Goal: Task Accomplishment & Management: Manage account settings

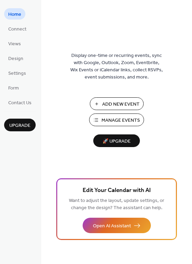
click at [127, 102] on span "Add New Event" at bounding box center [120, 104] width 37 height 7
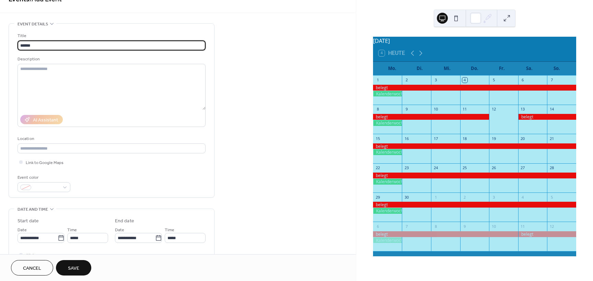
scroll to position [69, 0]
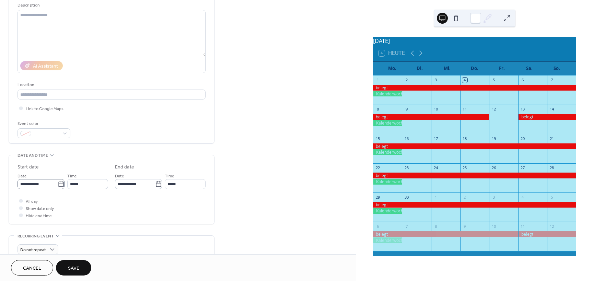
type input "******"
click at [61, 185] on icon at bounding box center [61, 184] width 7 height 7
click at [58, 185] on input "**********" at bounding box center [37, 184] width 40 height 10
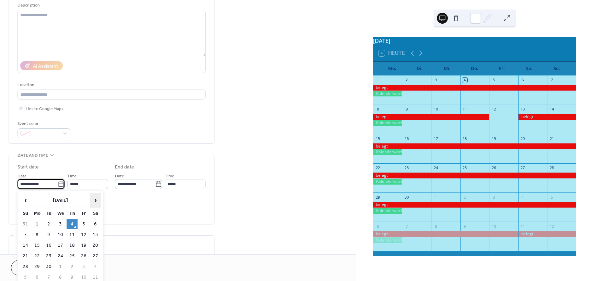
click at [95, 202] on span "›" at bounding box center [95, 200] width 10 height 14
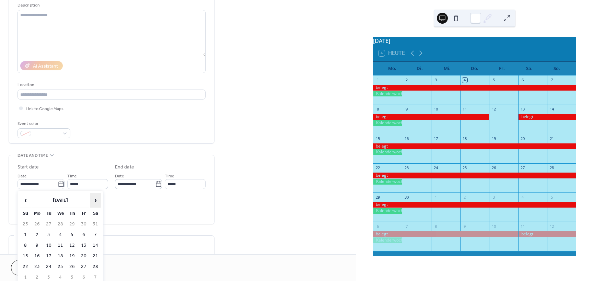
click at [95, 202] on span "›" at bounding box center [95, 200] width 10 height 14
click at [95, 223] on td "6" at bounding box center [95, 224] width 11 height 10
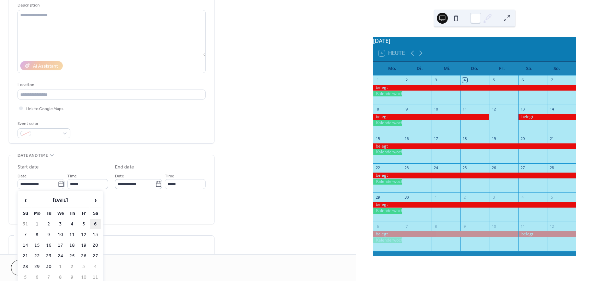
type input "**********"
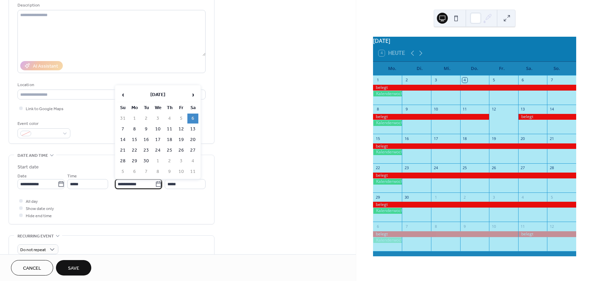
click at [136, 184] on input "**********" at bounding box center [135, 184] width 40 height 10
click at [122, 140] on td "14" at bounding box center [122, 140] width 11 height 10
type input "**********"
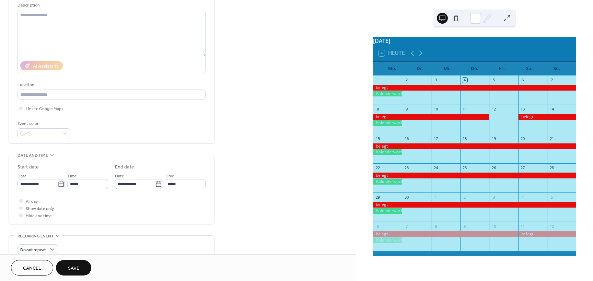
click at [67, 267] on button "Save" at bounding box center [73, 267] width 35 height 15
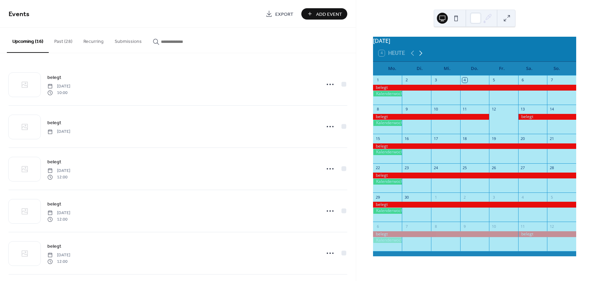
click at [421, 56] on icon at bounding box center [420, 53] width 8 height 8
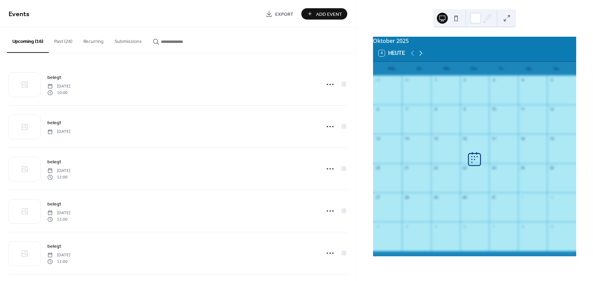
click at [421, 56] on icon at bounding box center [420, 53] width 8 height 8
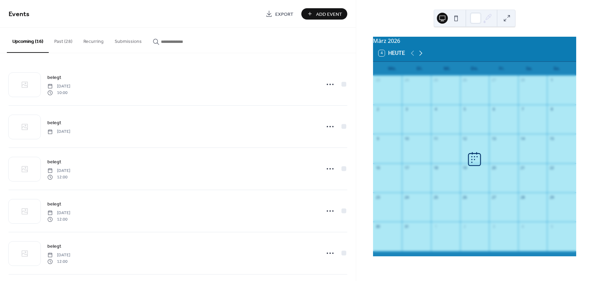
click at [421, 56] on icon at bounding box center [420, 53] width 8 height 8
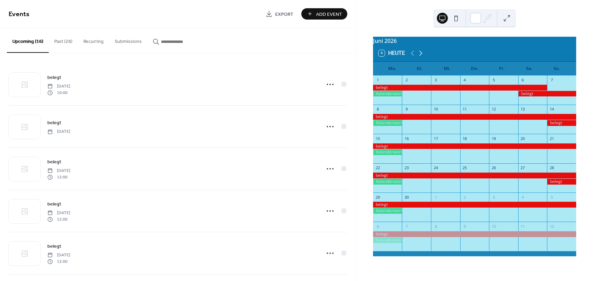
click at [421, 57] on icon at bounding box center [420, 53] width 8 height 8
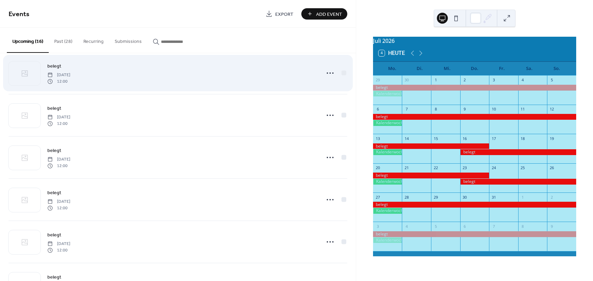
scroll to position [240, 0]
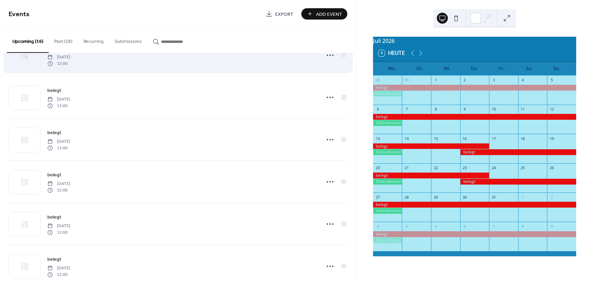
click at [70, 184] on span "[DATE]" at bounding box center [58, 184] width 23 height 6
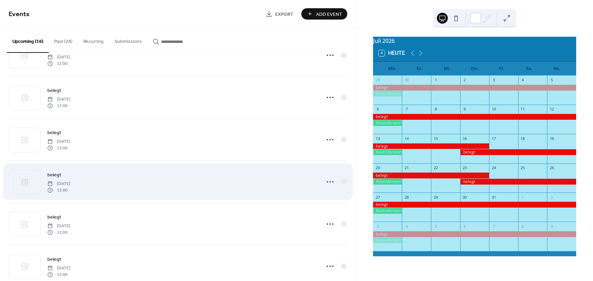
click at [197, 179] on div "belegt [DATE] 12:00" at bounding box center [181, 182] width 269 height 22
click at [328, 181] on icon at bounding box center [329, 181] width 11 height 11
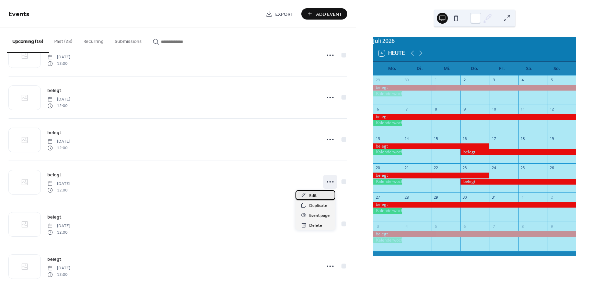
click at [310, 196] on span "Edit" at bounding box center [313, 195] width 8 height 7
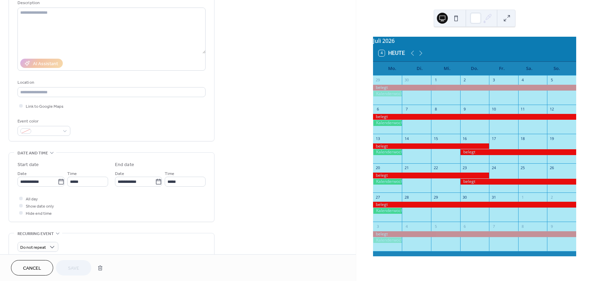
scroll to position [103, 0]
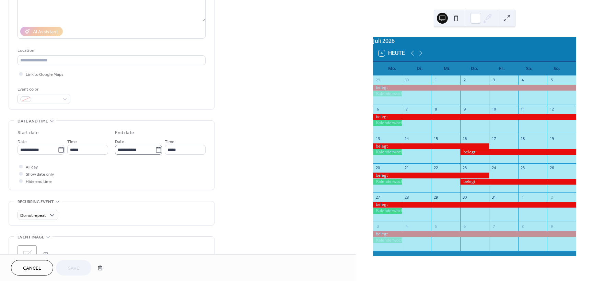
click at [159, 150] on icon at bounding box center [158, 149] width 7 height 7
click at [155, 150] on input "**********" at bounding box center [135, 150] width 40 height 10
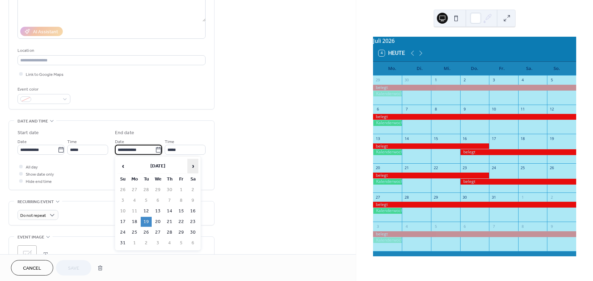
click at [194, 163] on span "›" at bounding box center [193, 166] width 10 height 14
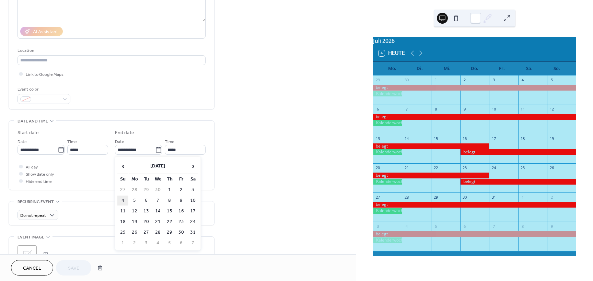
click at [122, 201] on td "4" at bounding box center [122, 201] width 11 height 10
type input "**********"
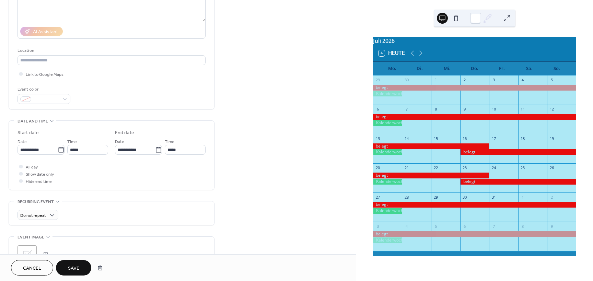
click at [72, 269] on span "Save" at bounding box center [73, 268] width 11 height 7
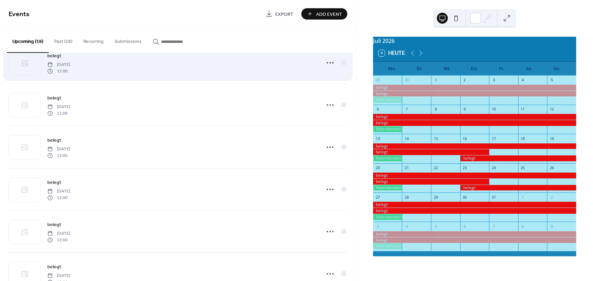
scroll to position [468, 0]
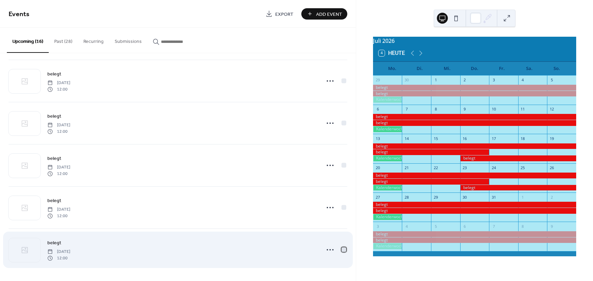
click at [342, 250] on div at bounding box center [343, 249] width 5 height 5
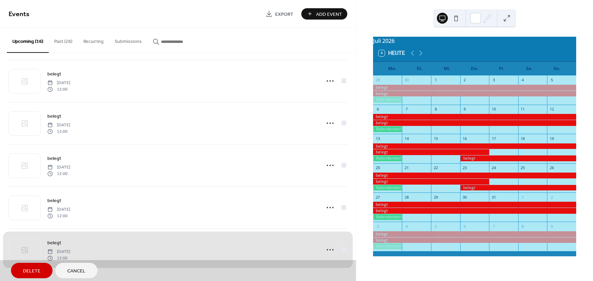
click at [32, 269] on span "Delete" at bounding box center [31, 271] width 17 height 7
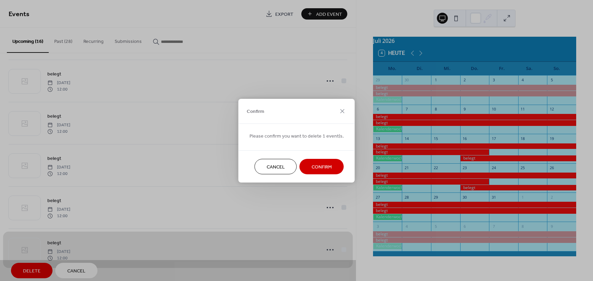
click at [311, 167] on span "Confirm" at bounding box center [321, 166] width 20 height 7
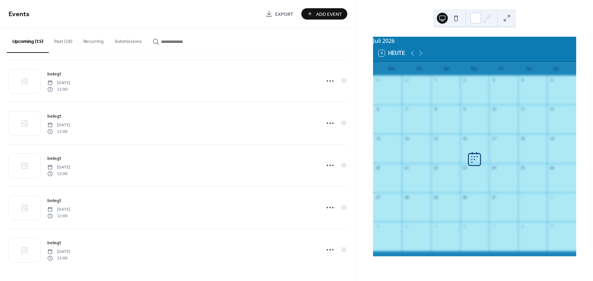
scroll to position [425, 0]
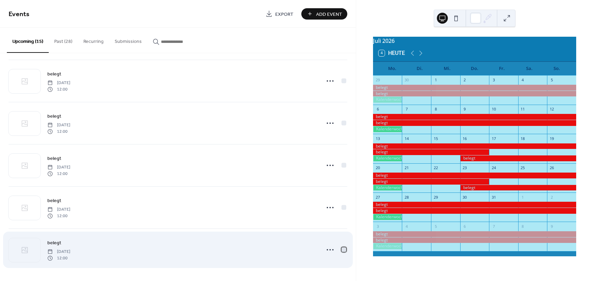
click at [343, 247] on div at bounding box center [343, 249] width 7 height 7
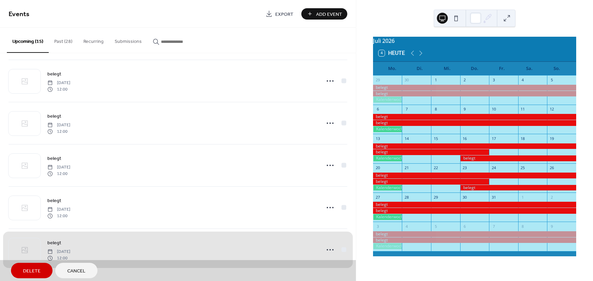
click at [39, 271] on span "Delete" at bounding box center [31, 271] width 17 height 7
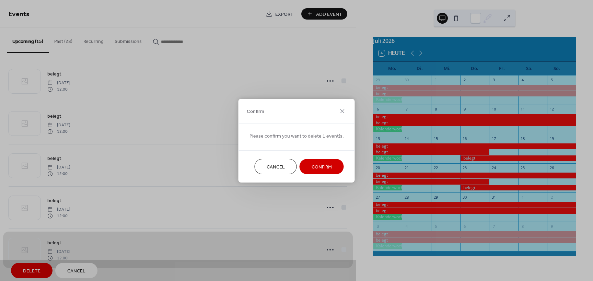
click at [327, 165] on span "Confirm" at bounding box center [321, 166] width 20 height 7
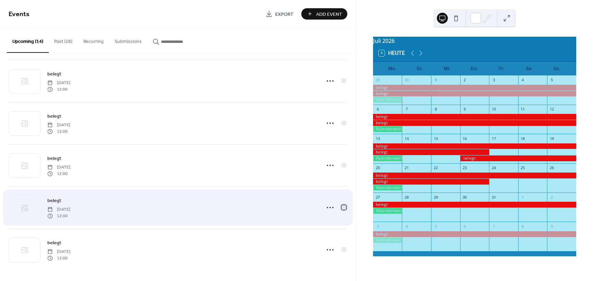
click at [342, 205] on div at bounding box center [343, 207] width 5 height 5
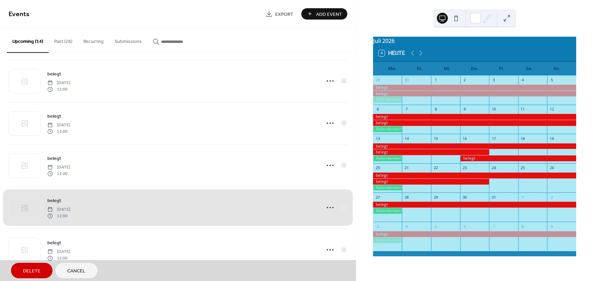
click at [40, 267] on button "Delete" at bounding box center [32, 270] width 42 height 15
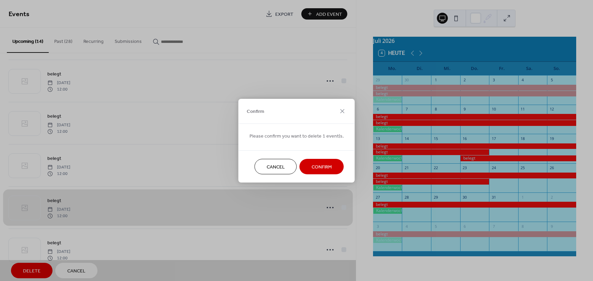
click at [322, 166] on span "Confirm" at bounding box center [321, 166] width 20 height 7
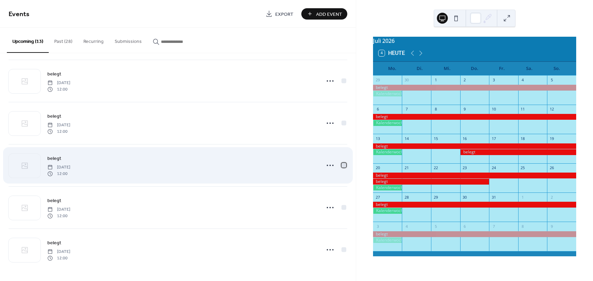
click at [343, 166] on div at bounding box center [343, 165] width 5 height 5
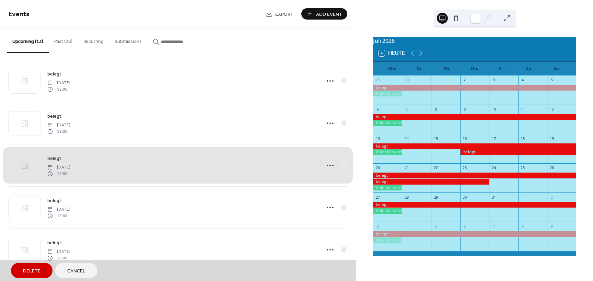
click at [26, 274] on span "Delete" at bounding box center [31, 271] width 17 height 7
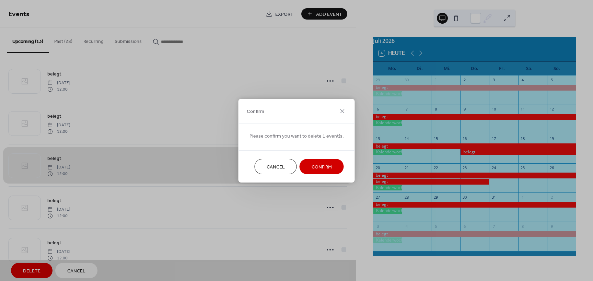
click at [323, 166] on span "Confirm" at bounding box center [321, 166] width 20 height 7
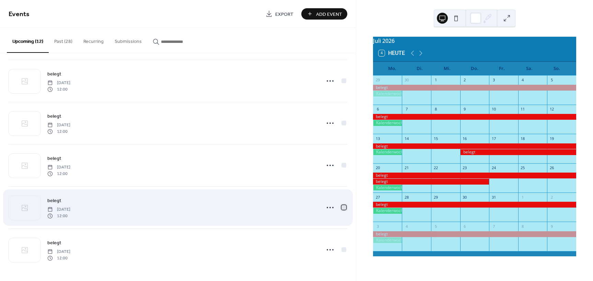
click at [342, 206] on div at bounding box center [343, 207] width 5 height 5
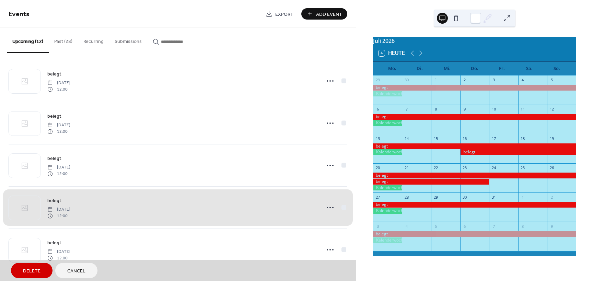
click at [25, 268] on span "Delete" at bounding box center [31, 271] width 17 height 7
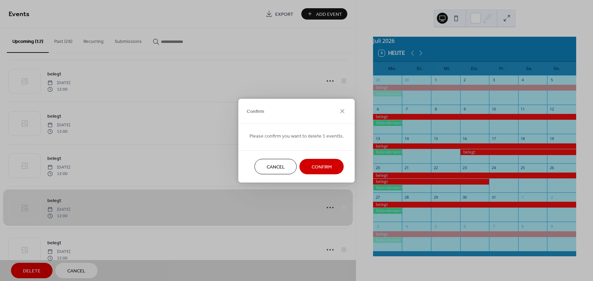
click at [311, 167] on span "Confirm" at bounding box center [321, 166] width 20 height 7
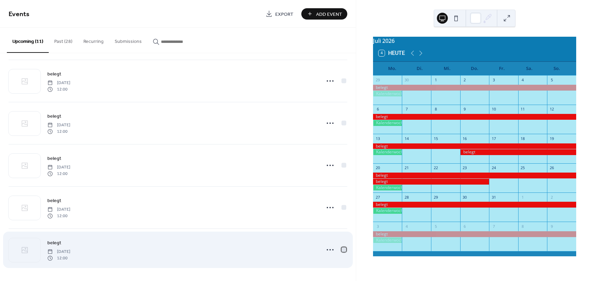
click at [341, 247] on div at bounding box center [343, 249] width 5 height 5
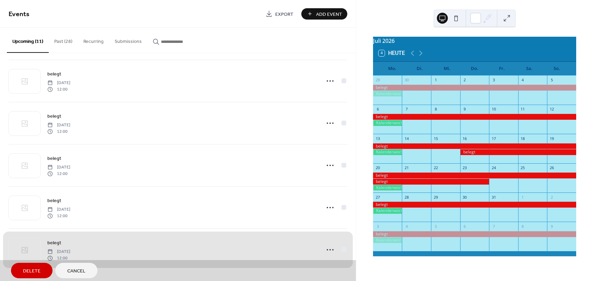
click at [35, 270] on span "Delete" at bounding box center [31, 271] width 17 height 7
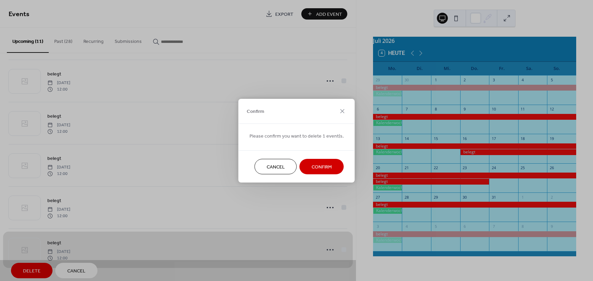
click at [311, 167] on span "Confirm" at bounding box center [321, 166] width 20 height 7
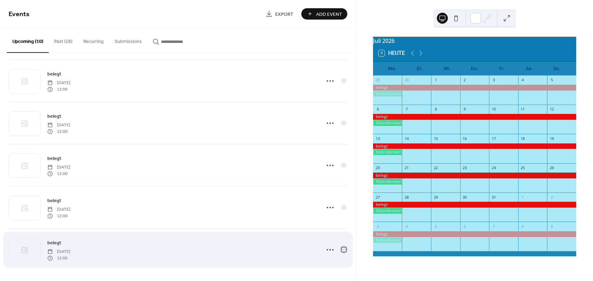
click at [343, 247] on div at bounding box center [343, 249] width 5 height 5
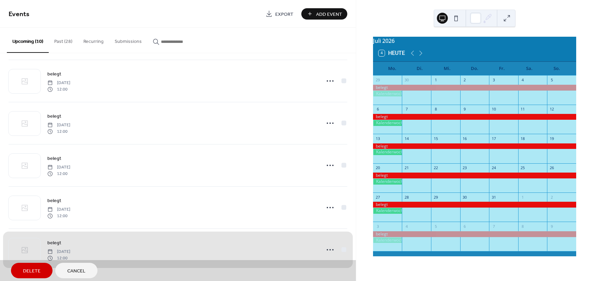
click at [40, 268] on button "Delete" at bounding box center [32, 270] width 42 height 15
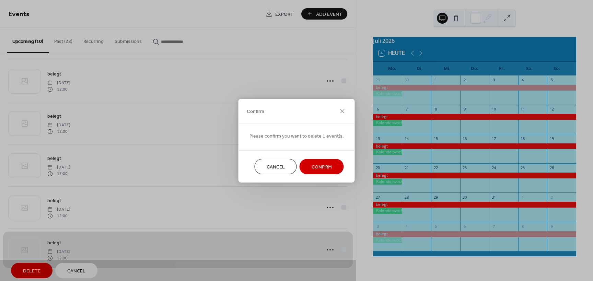
click at [316, 166] on span "Confirm" at bounding box center [321, 166] width 20 height 7
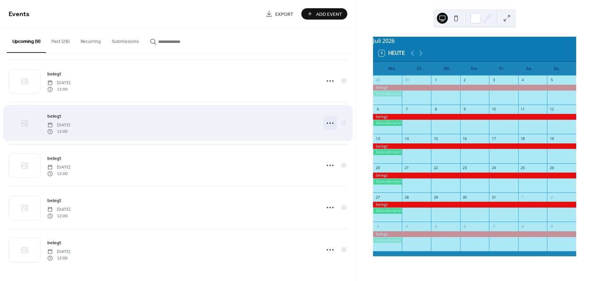
click at [329, 122] on icon at bounding box center [329, 123] width 11 height 11
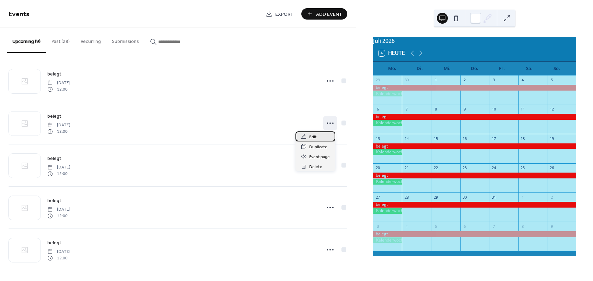
click at [319, 137] on div "Edit" at bounding box center [315, 136] width 40 height 10
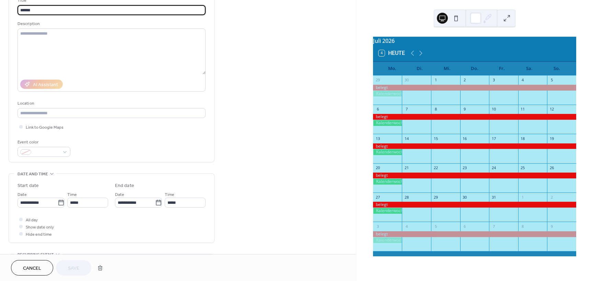
scroll to position [69, 0]
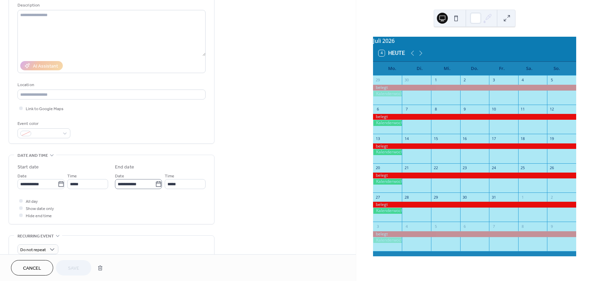
click at [156, 185] on icon at bounding box center [158, 184] width 7 height 7
click at [155, 185] on input "**********" at bounding box center [135, 184] width 40 height 10
click at [147, 129] on td "3" at bounding box center [146, 129] width 11 height 10
click at [147, 131] on td "3" at bounding box center [146, 129] width 11 height 10
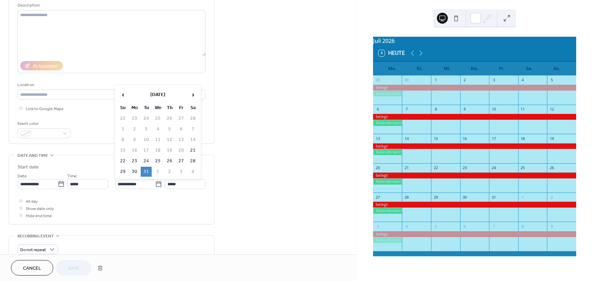
click at [147, 130] on td "3" at bounding box center [146, 129] width 11 height 10
click at [248, 167] on div "**********" at bounding box center [178, 179] width 356 height 420
click at [261, 56] on div "**********" at bounding box center [178, 179] width 356 height 420
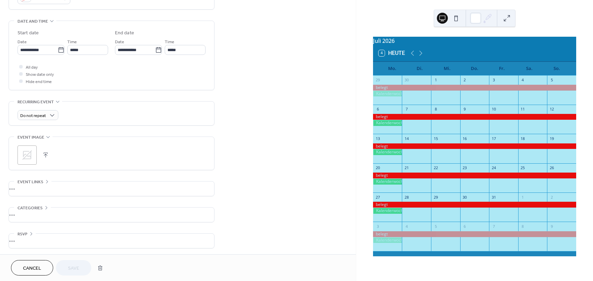
scroll to position [204, 0]
click at [71, 265] on div "Cancel Save" at bounding box center [58, 267] width 95 height 15
click at [34, 265] on span "Cancel" at bounding box center [32, 268] width 18 height 7
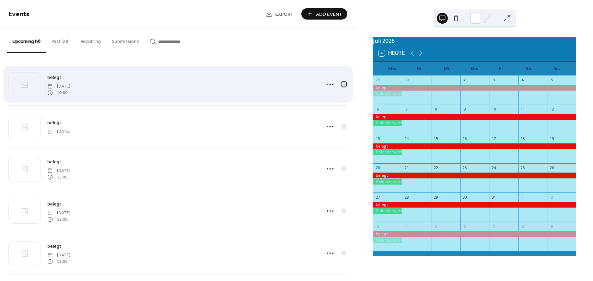
click at [341, 83] on div at bounding box center [343, 84] width 5 height 5
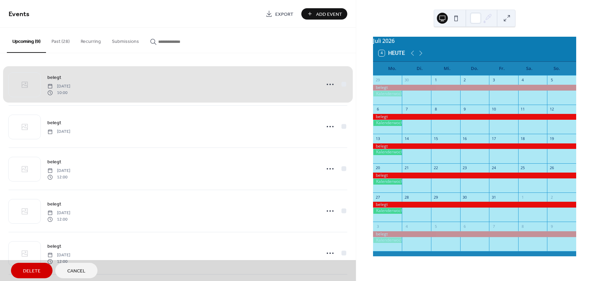
click at [34, 271] on span "Delete" at bounding box center [31, 271] width 17 height 7
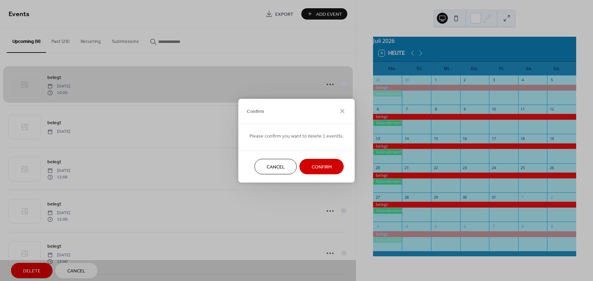
click at [317, 165] on span "Confirm" at bounding box center [321, 166] width 20 height 7
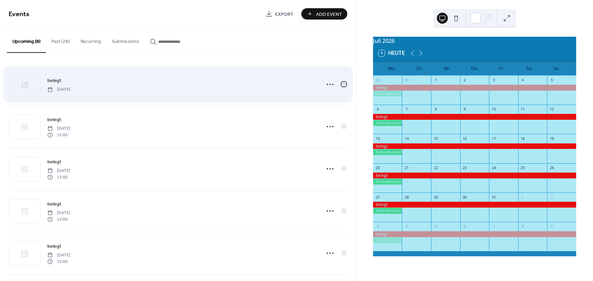
click at [342, 83] on div at bounding box center [343, 84] width 5 height 5
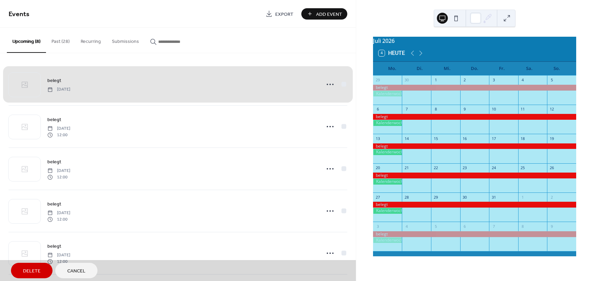
click at [35, 272] on span "Delete" at bounding box center [31, 271] width 17 height 7
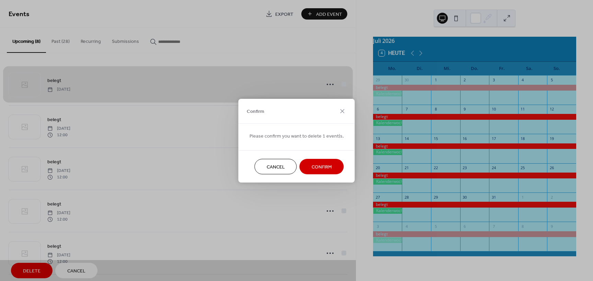
click at [316, 165] on span "Confirm" at bounding box center [321, 166] width 20 height 7
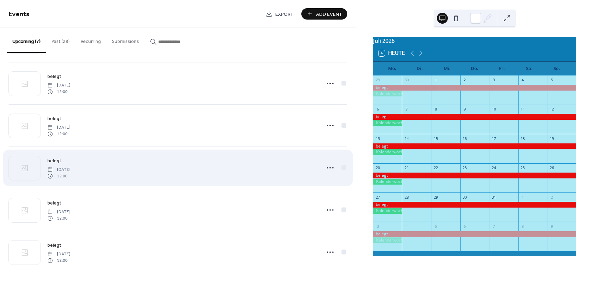
scroll to position [88, 0]
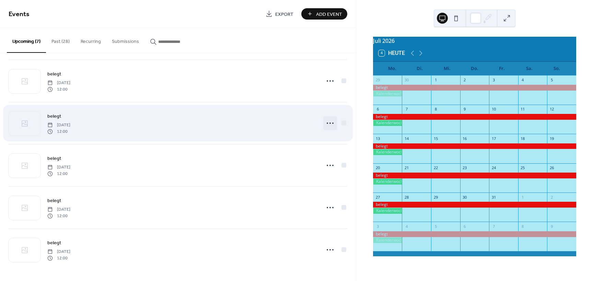
click at [326, 122] on icon at bounding box center [329, 123] width 11 height 11
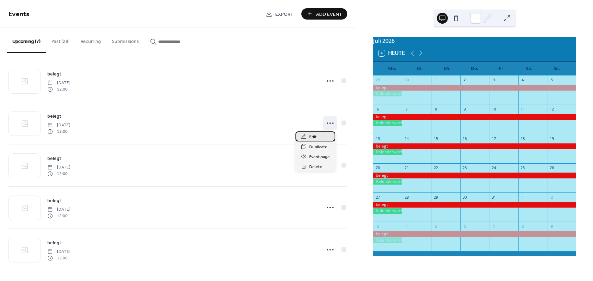
click at [314, 137] on span "Edit" at bounding box center [313, 136] width 8 height 7
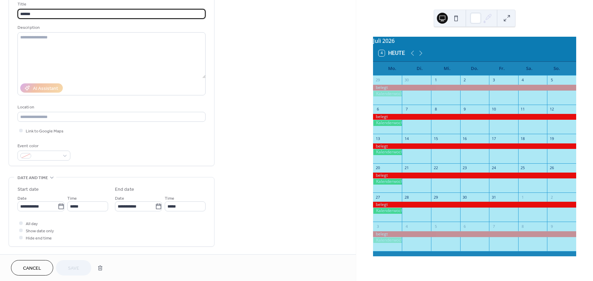
scroll to position [69, 0]
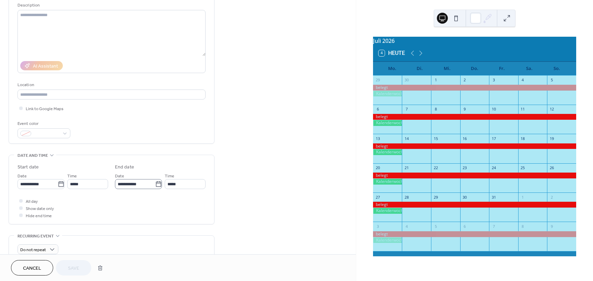
click at [157, 182] on icon at bounding box center [158, 183] width 5 height 5
click at [155, 182] on input "**********" at bounding box center [135, 184] width 40 height 10
click at [193, 92] on span "›" at bounding box center [193, 95] width 10 height 14
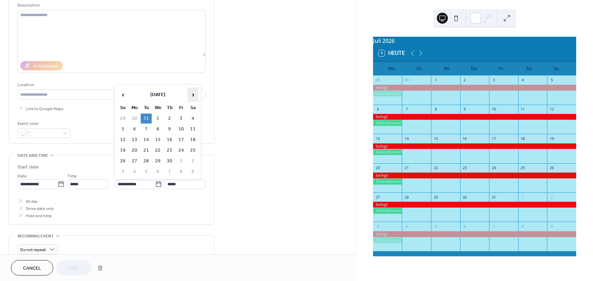
click at [193, 92] on span "›" at bounding box center [193, 95] width 10 height 14
click at [123, 130] on td "3" at bounding box center [122, 129] width 11 height 10
type input "**********"
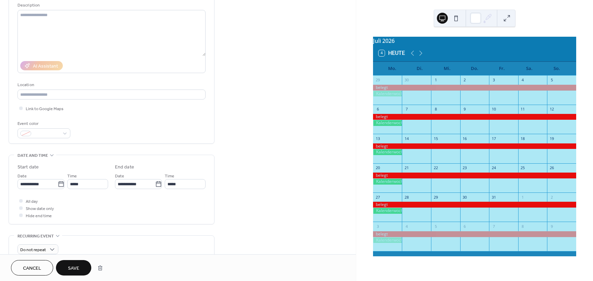
click at [73, 267] on span "Save" at bounding box center [73, 268] width 11 height 7
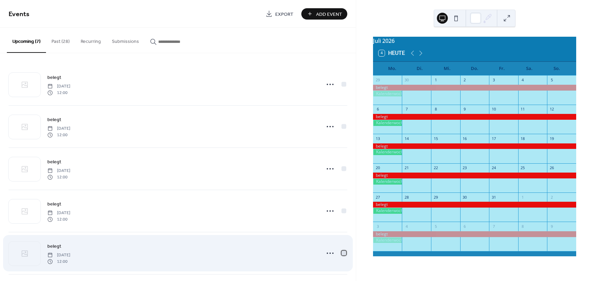
click at [341, 252] on div at bounding box center [343, 252] width 5 height 5
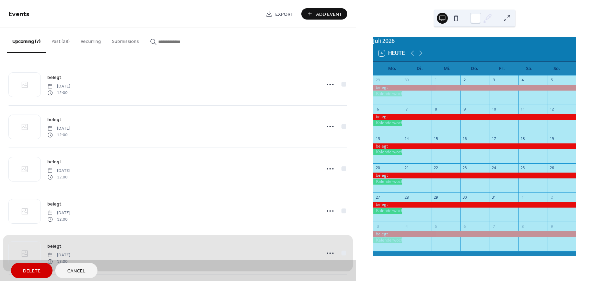
click at [39, 269] on span "Delete" at bounding box center [31, 271] width 17 height 7
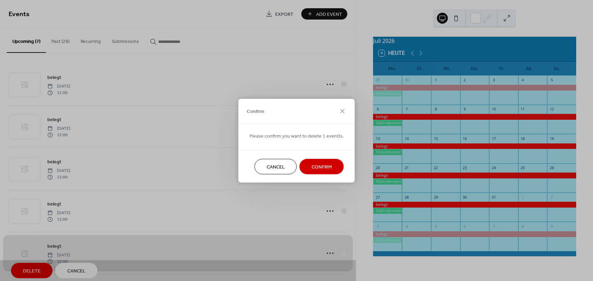
click at [314, 164] on span "Confirm" at bounding box center [321, 166] width 20 height 7
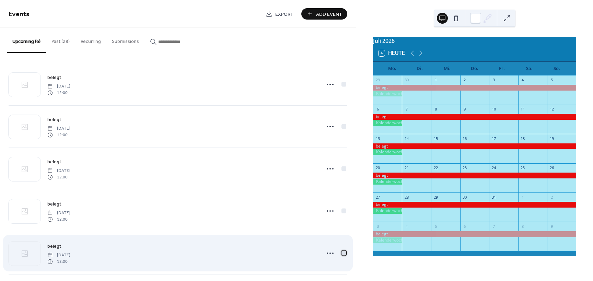
click at [342, 252] on div at bounding box center [343, 252] width 5 height 5
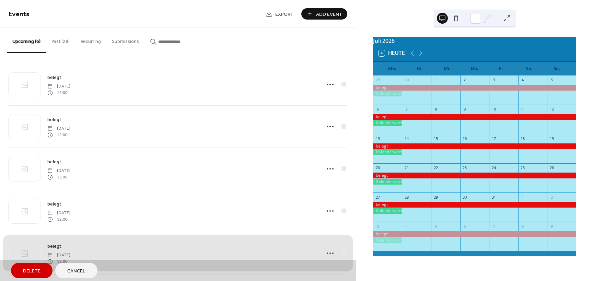
click at [28, 269] on span "Delete" at bounding box center [31, 271] width 17 height 7
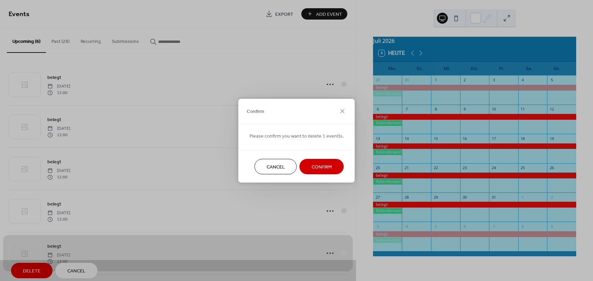
click at [313, 169] on span "Confirm" at bounding box center [321, 166] width 20 height 7
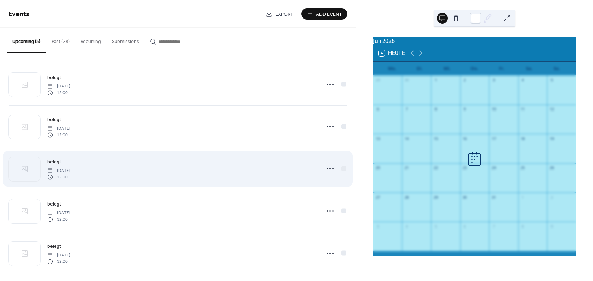
scroll to position [3, 0]
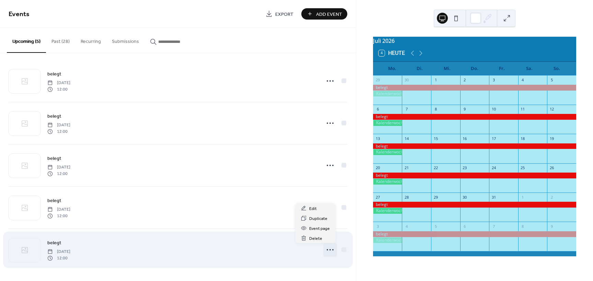
click at [326, 249] on icon at bounding box center [329, 249] width 11 height 11
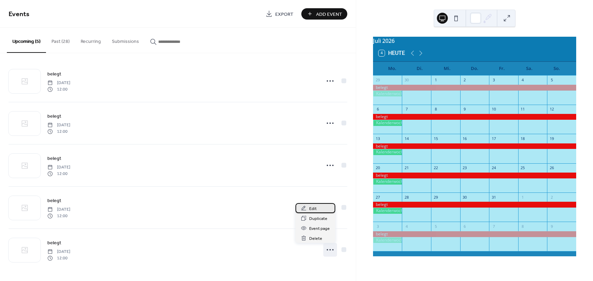
click at [312, 208] on span "Edit" at bounding box center [313, 208] width 8 height 7
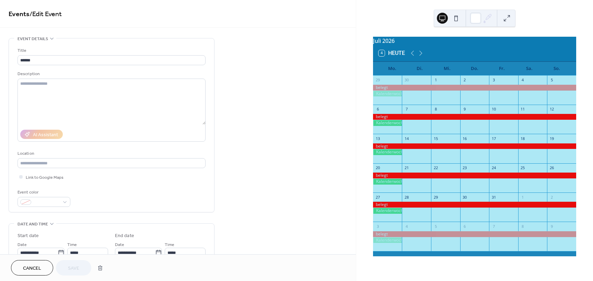
click at [39, 265] on span "Cancel" at bounding box center [32, 268] width 18 height 7
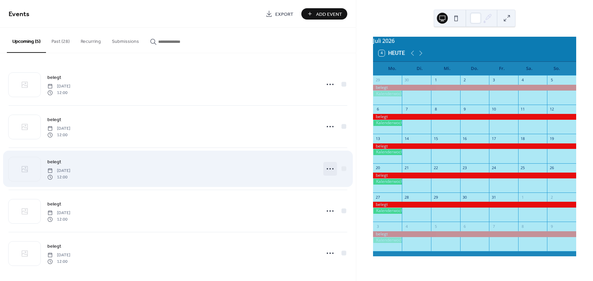
click at [328, 167] on icon at bounding box center [329, 168] width 11 height 11
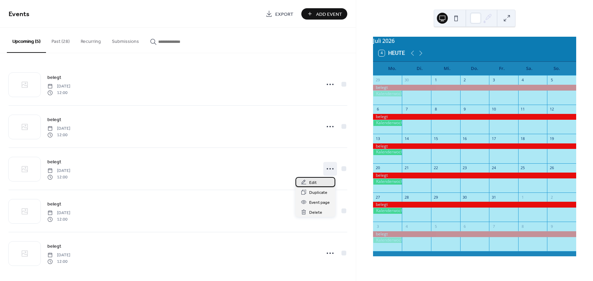
click at [312, 182] on span "Edit" at bounding box center [313, 182] width 8 height 7
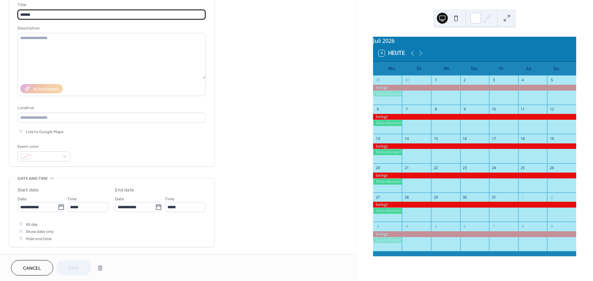
scroll to position [69, 0]
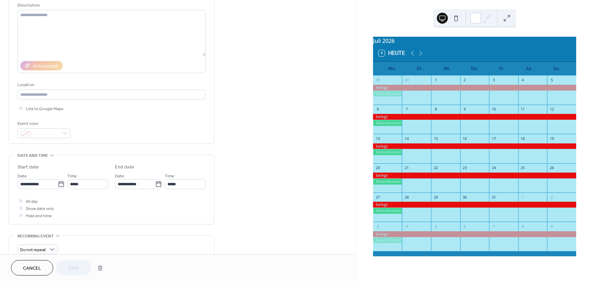
click at [34, 267] on span "Cancel" at bounding box center [32, 268] width 18 height 7
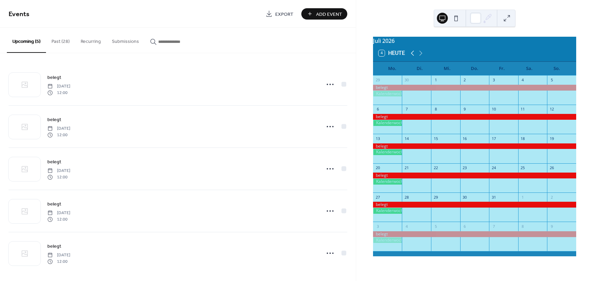
click at [411, 54] on icon at bounding box center [412, 53] width 8 height 8
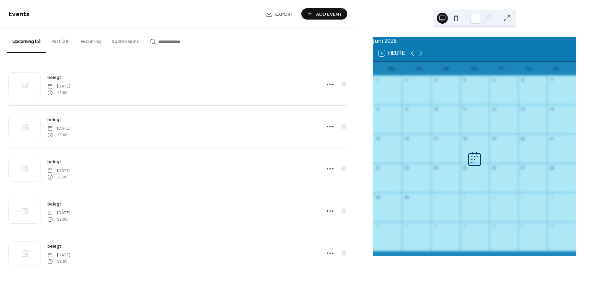
click at [411, 54] on icon at bounding box center [412, 53] width 8 height 8
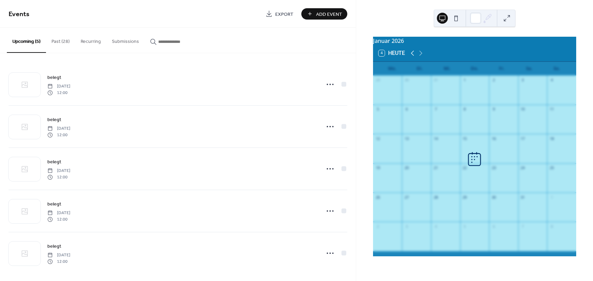
click at [411, 54] on icon at bounding box center [412, 53] width 8 height 8
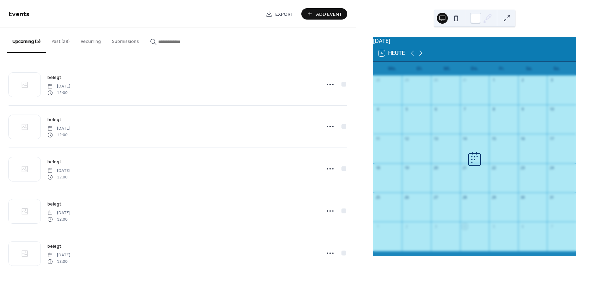
click at [419, 56] on icon at bounding box center [420, 53] width 8 height 8
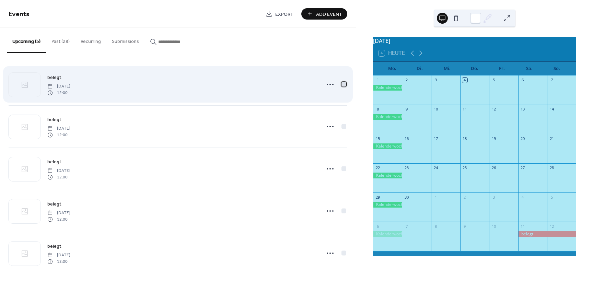
click at [341, 82] on div at bounding box center [343, 84] width 5 height 5
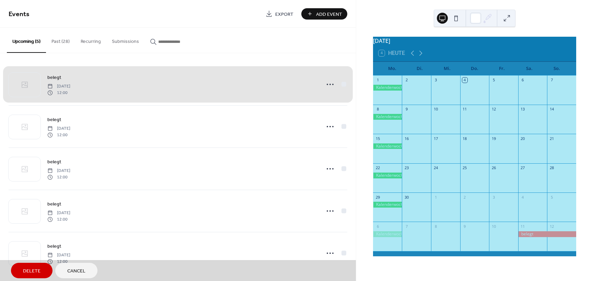
click at [33, 268] on span "Delete" at bounding box center [31, 271] width 17 height 7
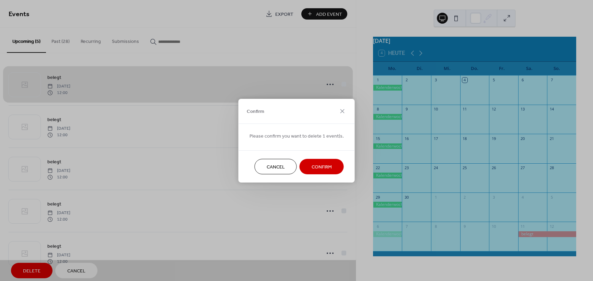
click at [314, 165] on span "Confirm" at bounding box center [321, 166] width 20 height 7
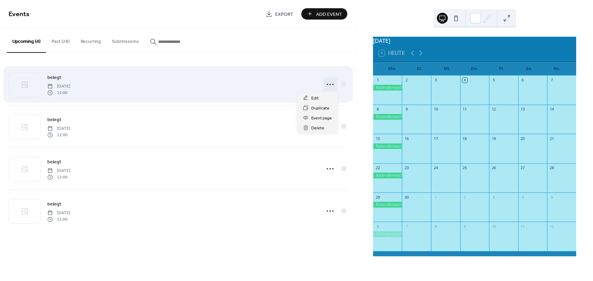
click at [329, 83] on icon at bounding box center [329, 84] width 11 height 11
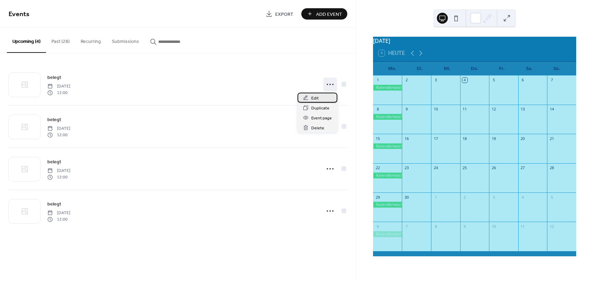
click at [318, 98] on span "Edit" at bounding box center [315, 98] width 8 height 7
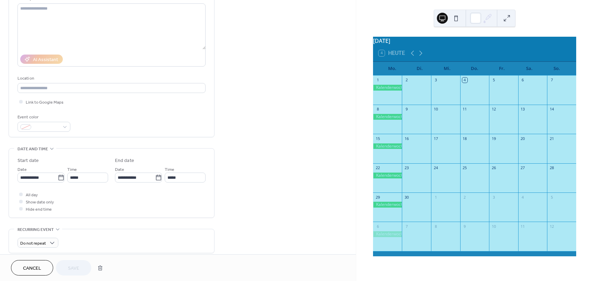
scroll to position [103, 0]
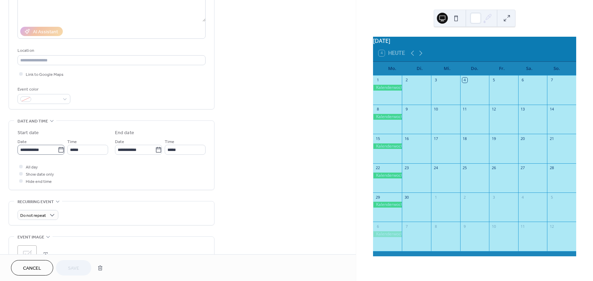
click at [58, 148] on icon at bounding box center [61, 149] width 7 height 7
click at [58, 148] on input "**********" at bounding box center [37, 150] width 40 height 10
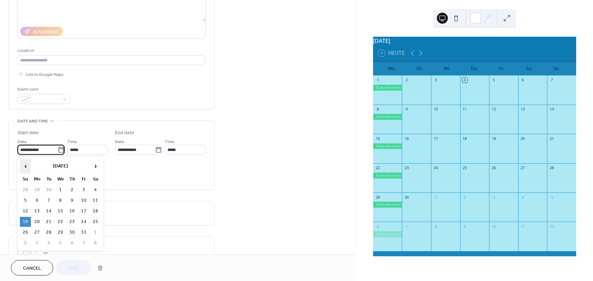
click at [25, 166] on span "‹" at bounding box center [25, 166] width 10 height 14
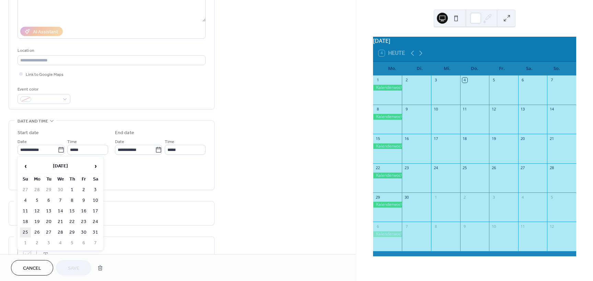
click at [26, 233] on td "25" at bounding box center [25, 232] width 11 height 10
type input "**********"
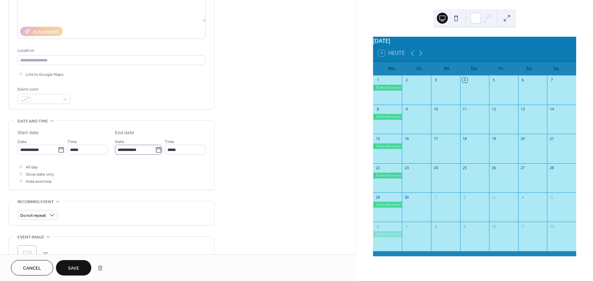
click at [156, 149] on icon at bounding box center [158, 149] width 5 height 5
click at [155, 149] on input "**********" at bounding box center [135, 150] width 40 height 10
click at [189, 166] on span "›" at bounding box center [193, 166] width 10 height 14
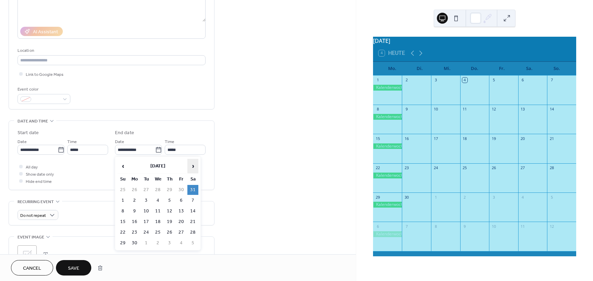
click at [189, 166] on span "›" at bounding box center [193, 166] width 10 height 14
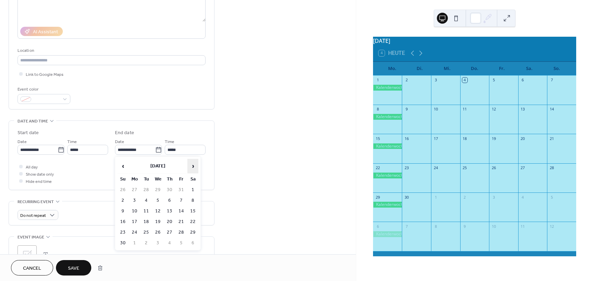
click at [189, 166] on span "›" at bounding box center [193, 166] width 10 height 14
click at [120, 162] on span "‹" at bounding box center [123, 166] width 10 height 14
click at [193, 220] on td "25" at bounding box center [192, 222] width 11 height 10
type input "**********"
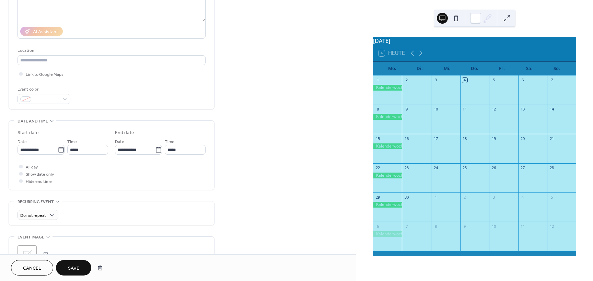
click at [75, 265] on span "Save" at bounding box center [73, 268] width 11 height 7
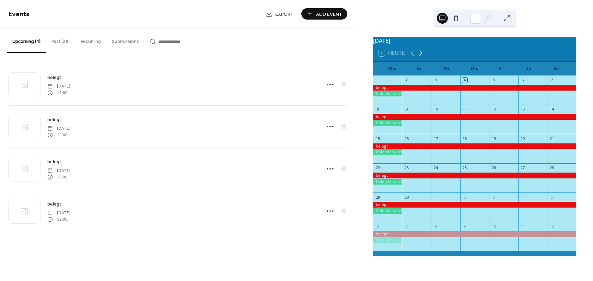
click at [419, 57] on icon at bounding box center [420, 53] width 8 height 8
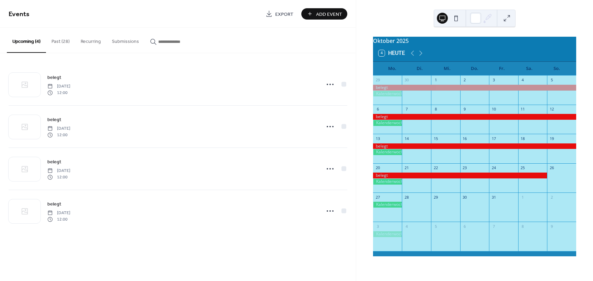
click at [408, 58] on div "4 Heute" at bounding box center [474, 53] width 203 height 16
click at [410, 57] on icon at bounding box center [412, 53] width 8 height 8
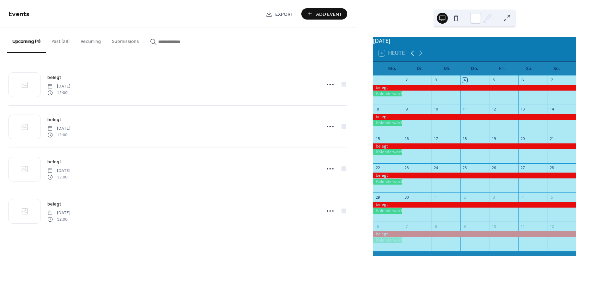
click at [410, 57] on icon at bounding box center [412, 53] width 8 height 8
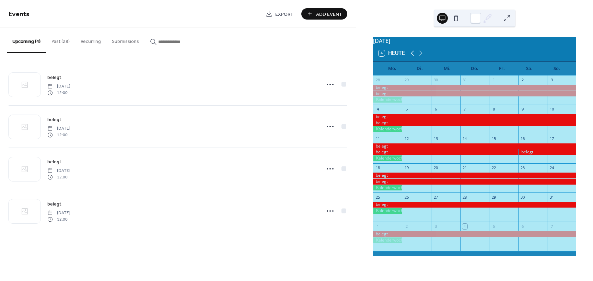
click at [410, 57] on icon at bounding box center [412, 53] width 8 height 8
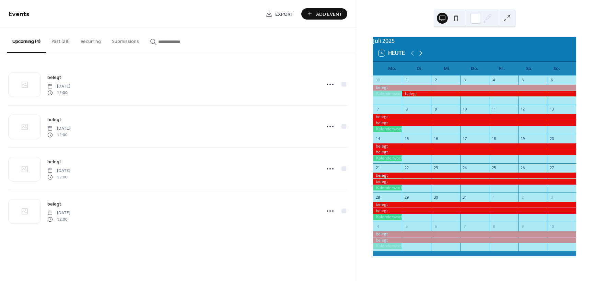
click at [419, 56] on icon at bounding box center [420, 53] width 8 height 8
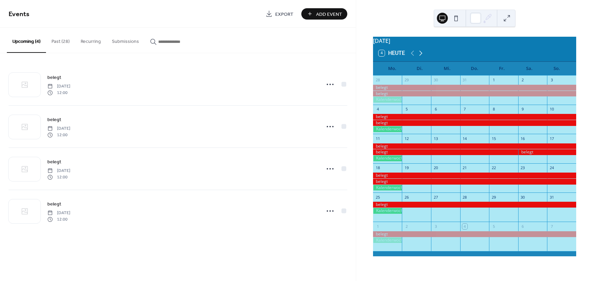
click at [419, 56] on icon at bounding box center [420, 53] width 8 height 8
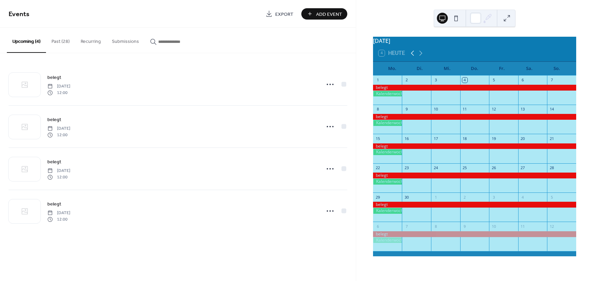
click at [414, 57] on icon at bounding box center [412, 53] width 8 height 8
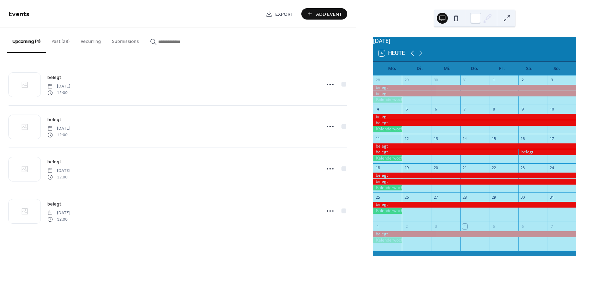
click at [414, 57] on icon at bounding box center [412, 53] width 8 height 8
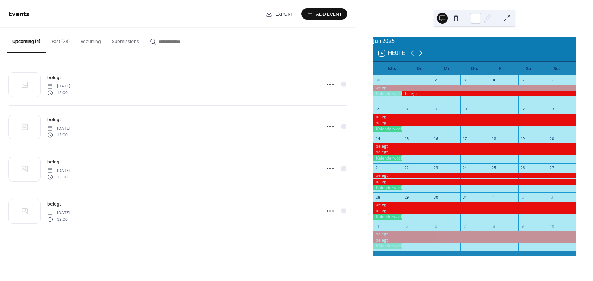
click at [419, 56] on icon at bounding box center [420, 53] width 8 height 8
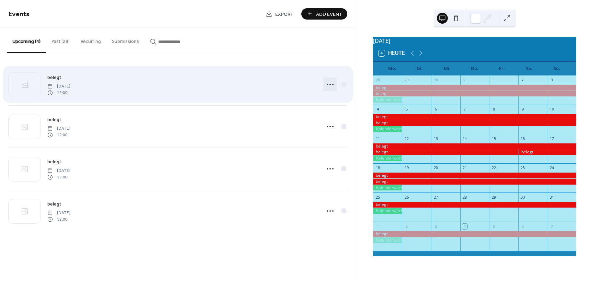
click at [332, 84] on circle at bounding box center [332, 84] width 1 height 1
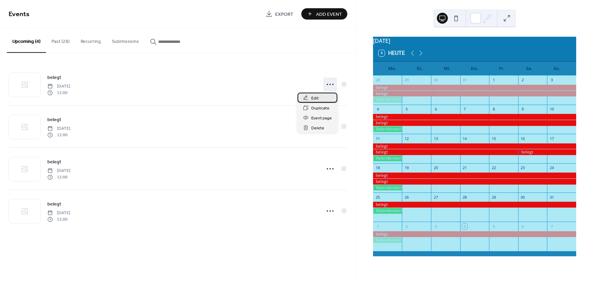
click at [316, 99] on span "Edit" at bounding box center [315, 98] width 8 height 7
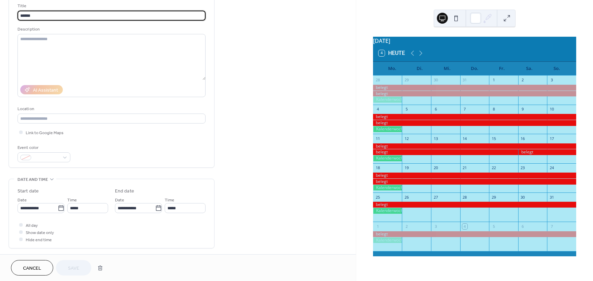
scroll to position [69, 0]
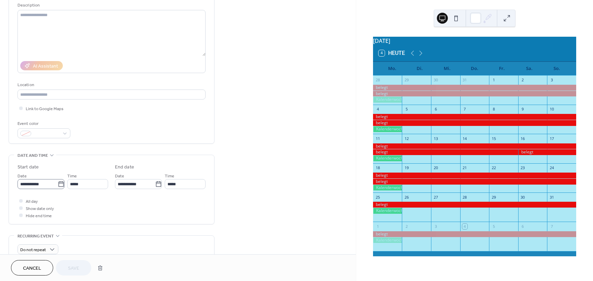
click at [59, 181] on icon at bounding box center [61, 184] width 7 height 7
click at [58, 181] on input "**********" at bounding box center [37, 184] width 40 height 10
click at [96, 96] on span "›" at bounding box center [95, 95] width 10 height 14
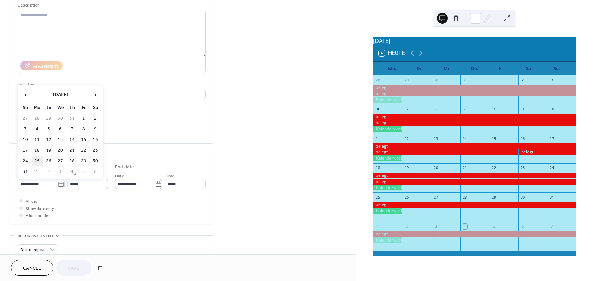
click at [38, 161] on td "25" at bounding box center [37, 161] width 11 height 10
type input "**********"
type input "*****"
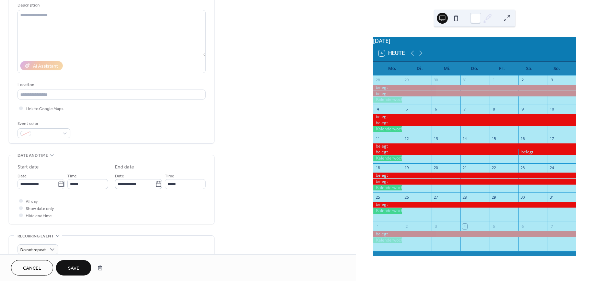
click at [80, 267] on button "Save" at bounding box center [73, 267] width 35 height 15
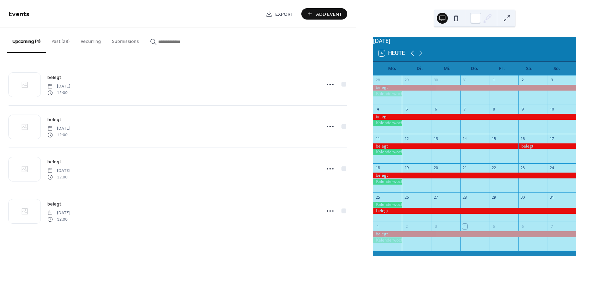
click at [411, 54] on icon at bounding box center [412, 53] width 8 height 8
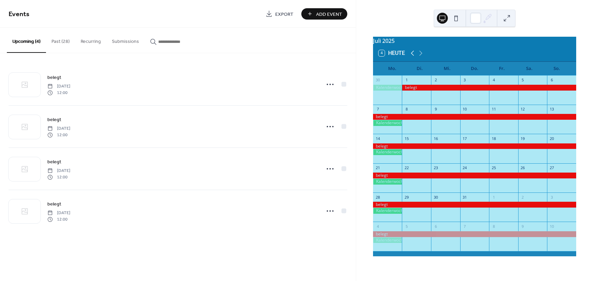
click at [411, 54] on icon at bounding box center [412, 53] width 8 height 8
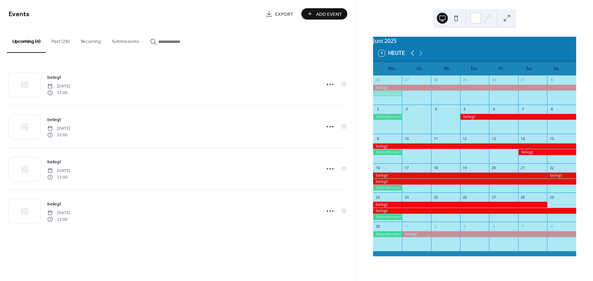
click at [411, 54] on icon at bounding box center [412, 53] width 8 height 8
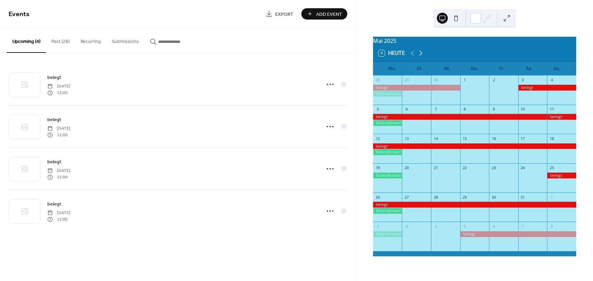
click at [418, 56] on icon at bounding box center [420, 53] width 8 height 8
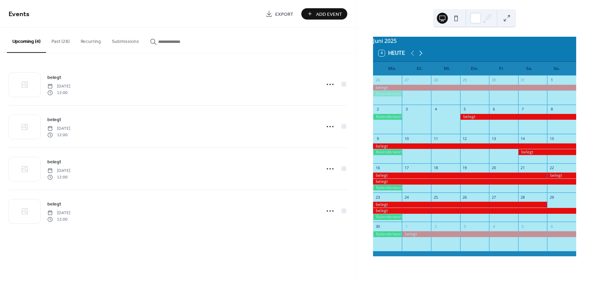
click at [418, 56] on icon at bounding box center [420, 53] width 8 height 8
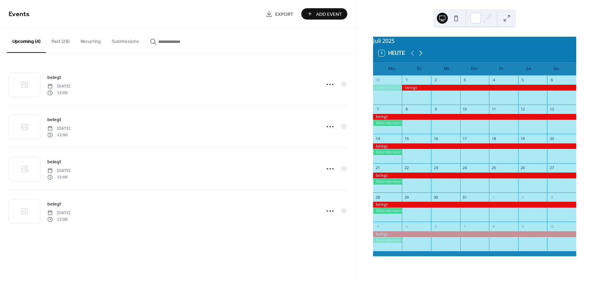
click at [418, 56] on icon at bounding box center [420, 53] width 8 height 8
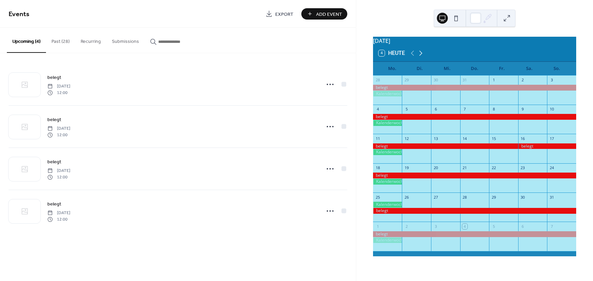
click at [418, 56] on icon at bounding box center [420, 53] width 8 height 8
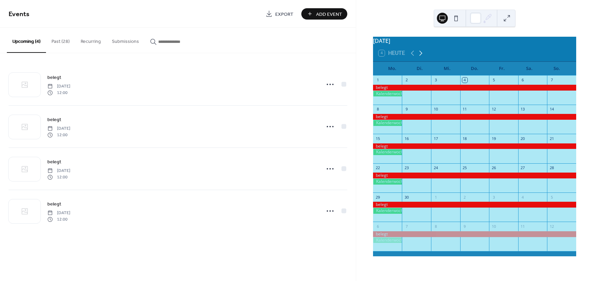
click at [418, 56] on icon at bounding box center [420, 53] width 8 height 8
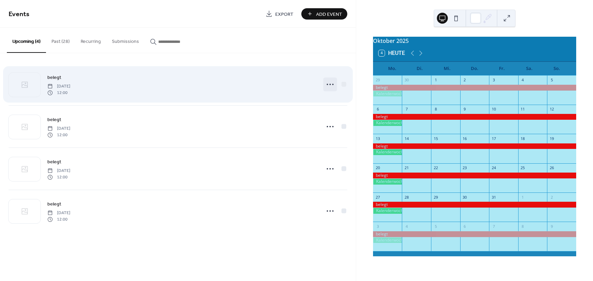
click at [331, 84] on icon at bounding box center [329, 84] width 11 height 11
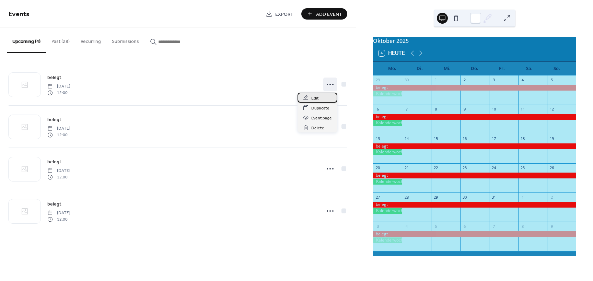
click at [319, 97] on div "Edit" at bounding box center [317, 98] width 40 height 10
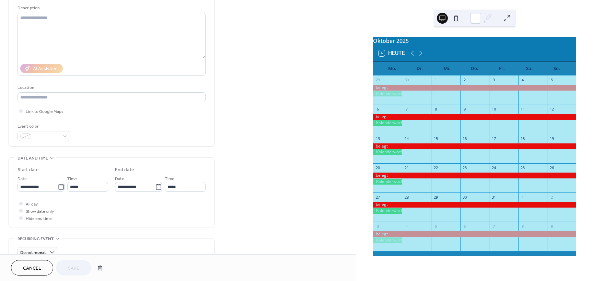
scroll to position [69, 0]
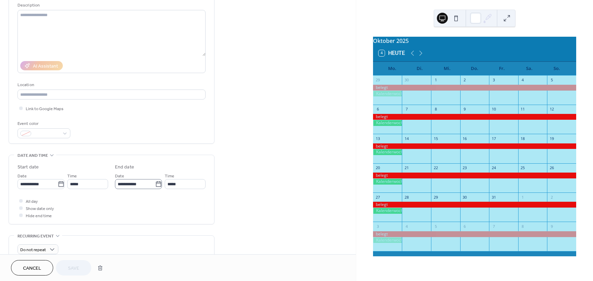
click at [158, 182] on icon at bounding box center [158, 184] width 7 height 7
click at [155, 182] on input "**********" at bounding box center [135, 184] width 40 height 10
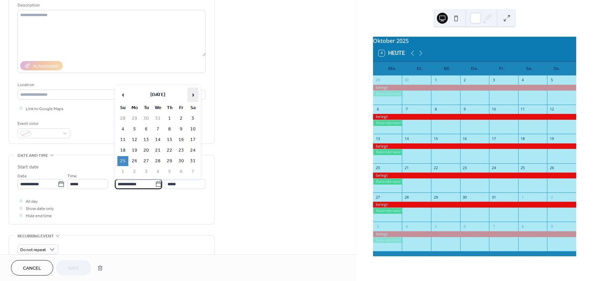
click at [194, 95] on span "›" at bounding box center [193, 95] width 10 height 14
click at [123, 96] on span "‹" at bounding box center [123, 95] width 10 height 14
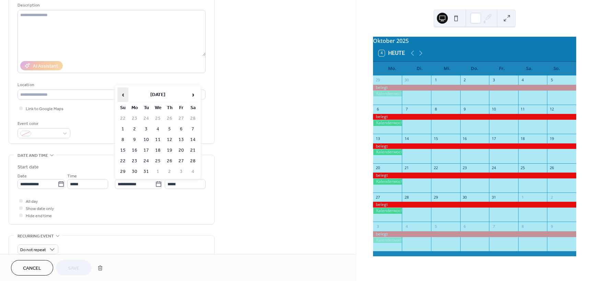
click at [123, 96] on span "‹" at bounding box center [123, 95] width 10 height 14
click at [192, 150] on td "25" at bounding box center [192, 150] width 11 height 10
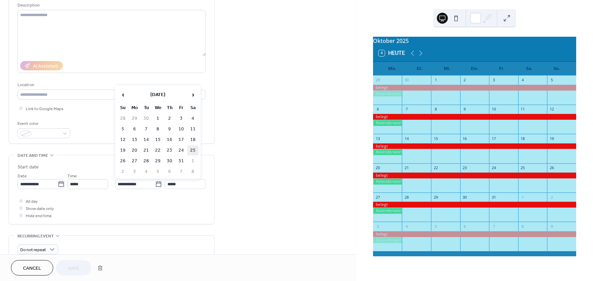
type input "**********"
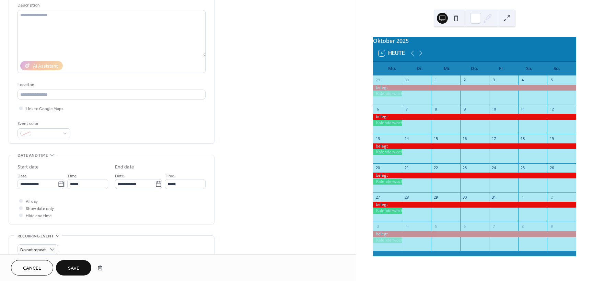
click at [74, 269] on span "Save" at bounding box center [73, 268] width 11 height 7
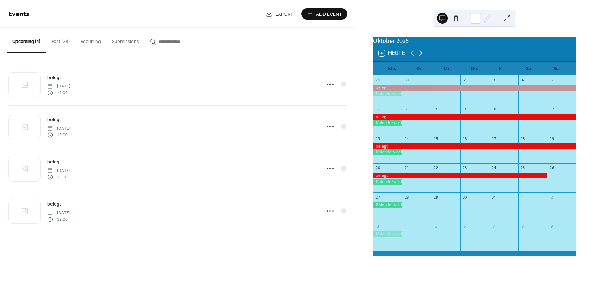
click at [421, 56] on icon at bounding box center [420, 53] width 3 height 5
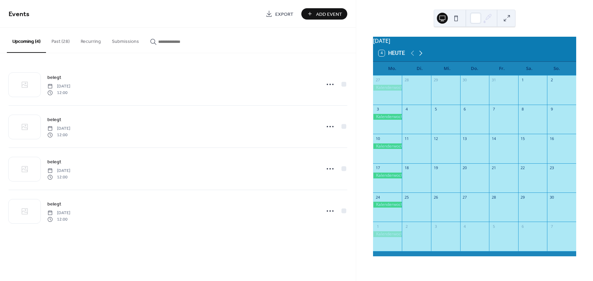
click at [421, 56] on icon at bounding box center [420, 53] width 3 height 5
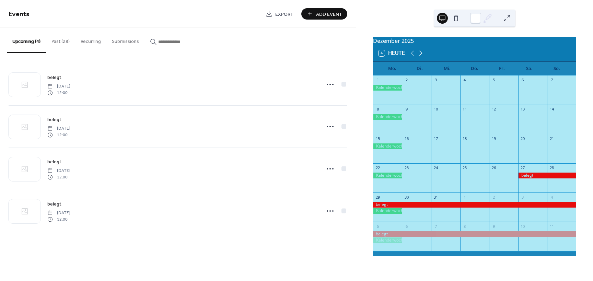
click at [422, 57] on icon at bounding box center [420, 53] width 8 height 8
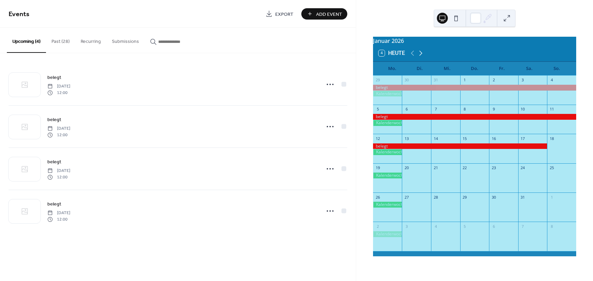
click at [422, 57] on icon at bounding box center [420, 53] width 8 height 8
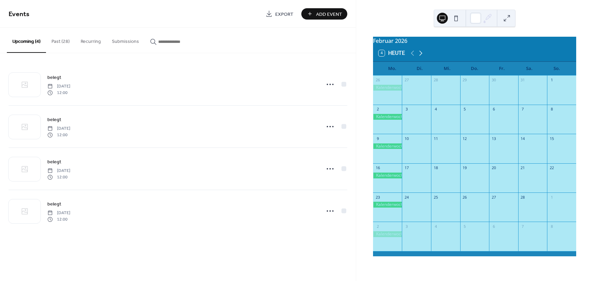
click at [422, 57] on icon at bounding box center [420, 53] width 8 height 8
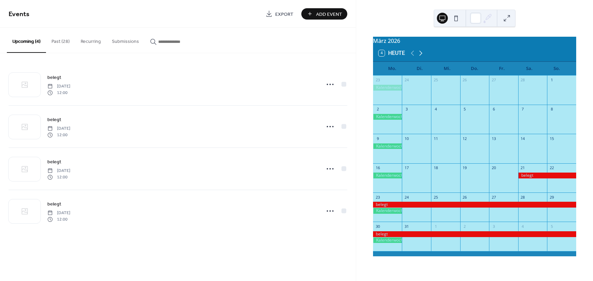
click at [422, 57] on icon at bounding box center [420, 53] width 8 height 8
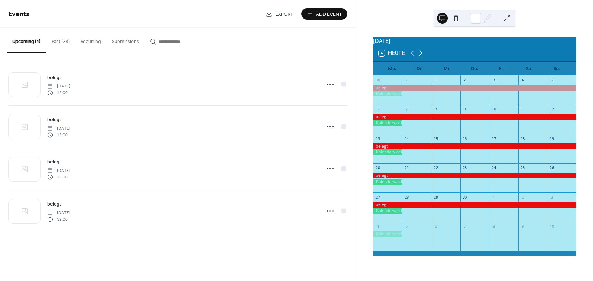
click at [422, 57] on icon at bounding box center [420, 53] width 8 height 8
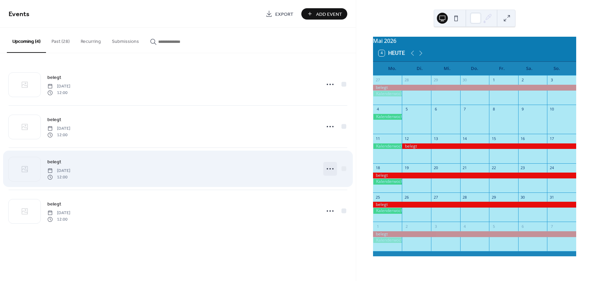
click at [333, 167] on icon at bounding box center [329, 168] width 11 height 11
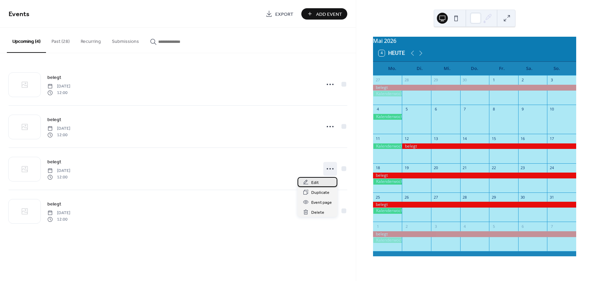
click at [317, 180] on span "Edit" at bounding box center [315, 182] width 8 height 7
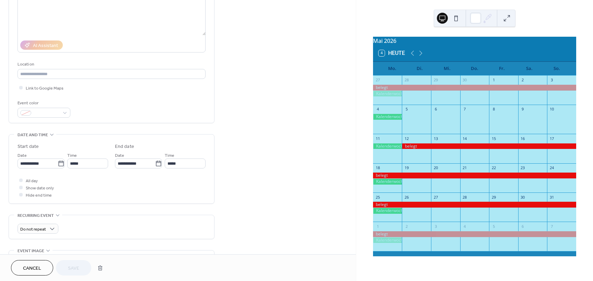
scroll to position [103, 0]
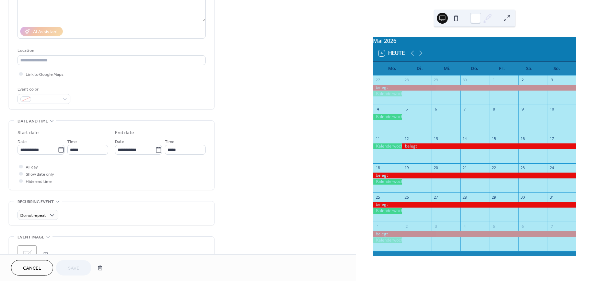
click at [37, 266] on span "Cancel" at bounding box center [32, 268] width 18 height 7
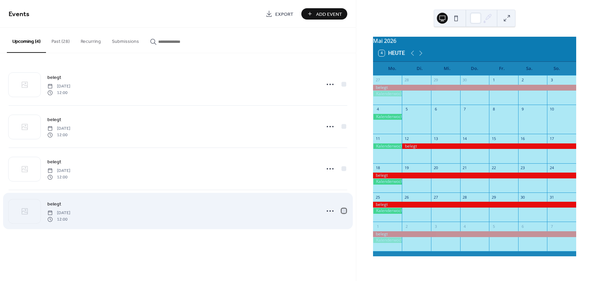
click at [346, 209] on div at bounding box center [343, 210] width 5 height 5
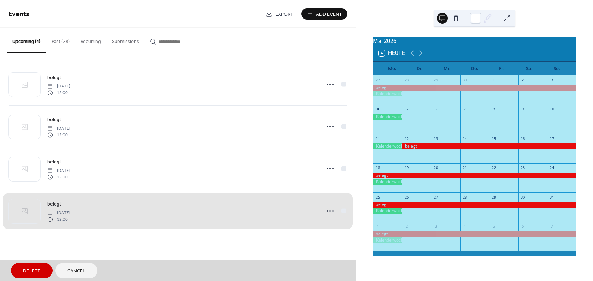
click at [333, 209] on div "belegt [DATE] 12:00" at bounding box center [178, 211] width 339 height 42
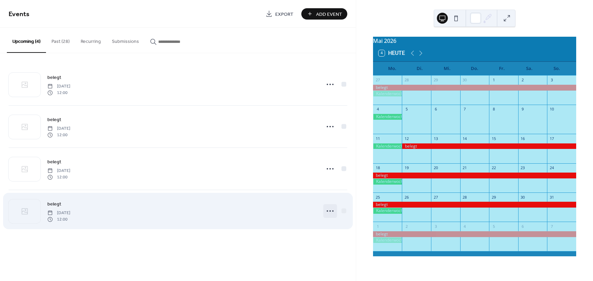
click at [330, 209] on icon at bounding box center [329, 210] width 11 height 11
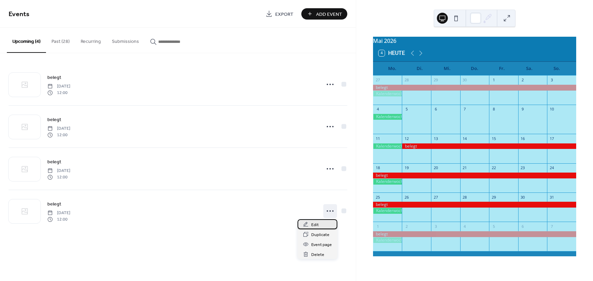
click at [312, 223] on span "Edit" at bounding box center [315, 224] width 8 height 7
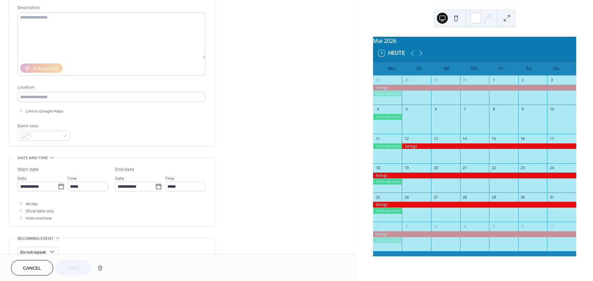
scroll to position [69, 0]
click at [271, 176] on div "**********" at bounding box center [178, 179] width 356 height 420
click at [414, 57] on icon at bounding box center [412, 53] width 8 height 8
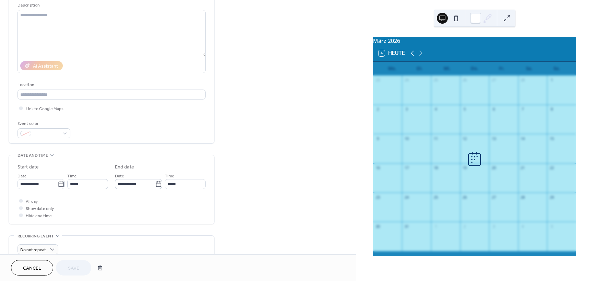
click at [414, 57] on icon at bounding box center [412, 53] width 8 height 8
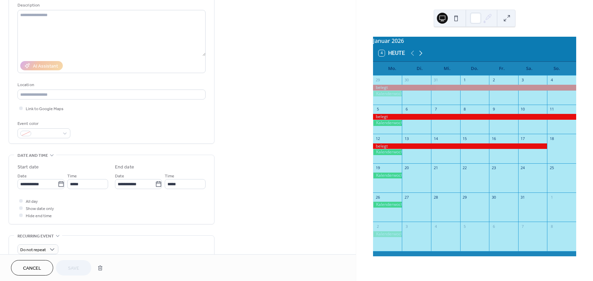
click at [419, 56] on icon at bounding box center [420, 53] width 8 height 8
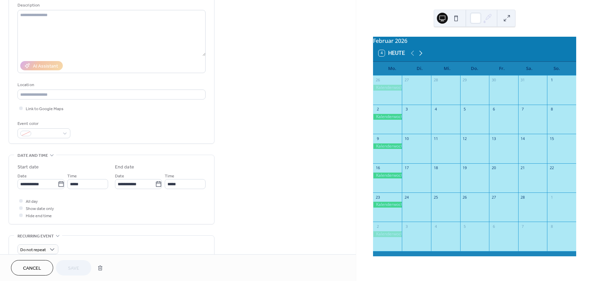
click at [419, 56] on icon at bounding box center [420, 53] width 8 height 8
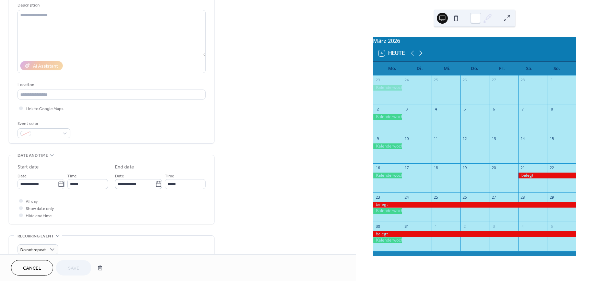
click at [419, 56] on icon at bounding box center [420, 53] width 8 height 8
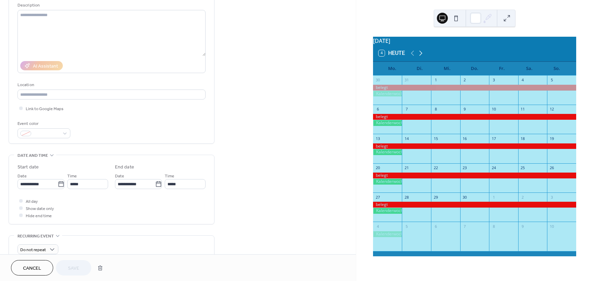
click at [419, 56] on icon at bounding box center [420, 53] width 8 height 8
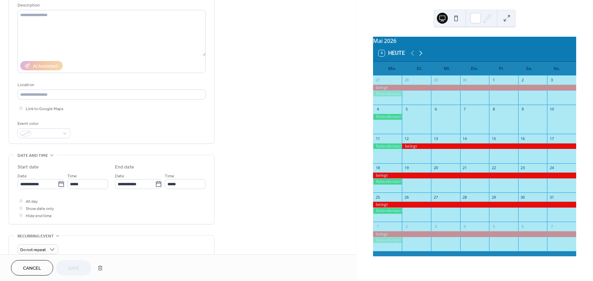
click at [419, 56] on icon at bounding box center [420, 53] width 8 height 8
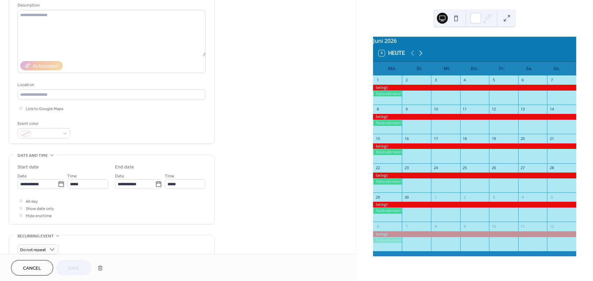
click at [419, 56] on icon at bounding box center [420, 53] width 8 height 8
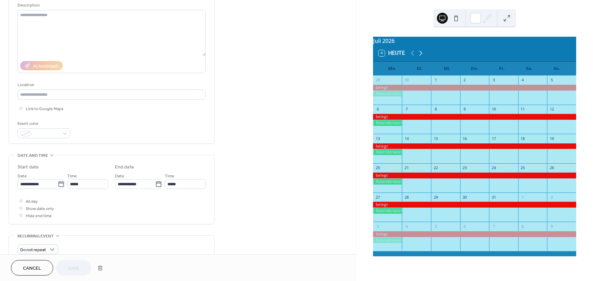
click at [419, 56] on icon at bounding box center [420, 53] width 8 height 8
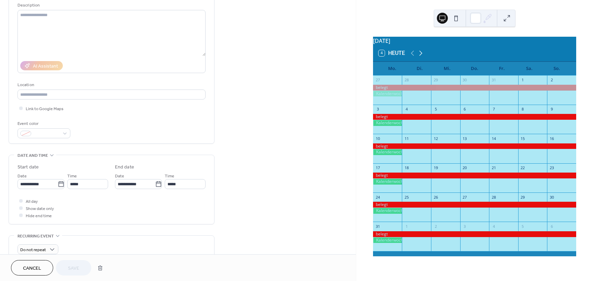
click at [419, 56] on icon at bounding box center [420, 53] width 8 height 8
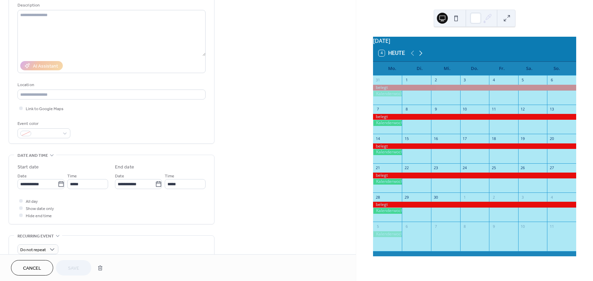
click at [419, 56] on icon at bounding box center [420, 53] width 8 height 8
